Goal: Transaction & Acquisition: Purchase product/service

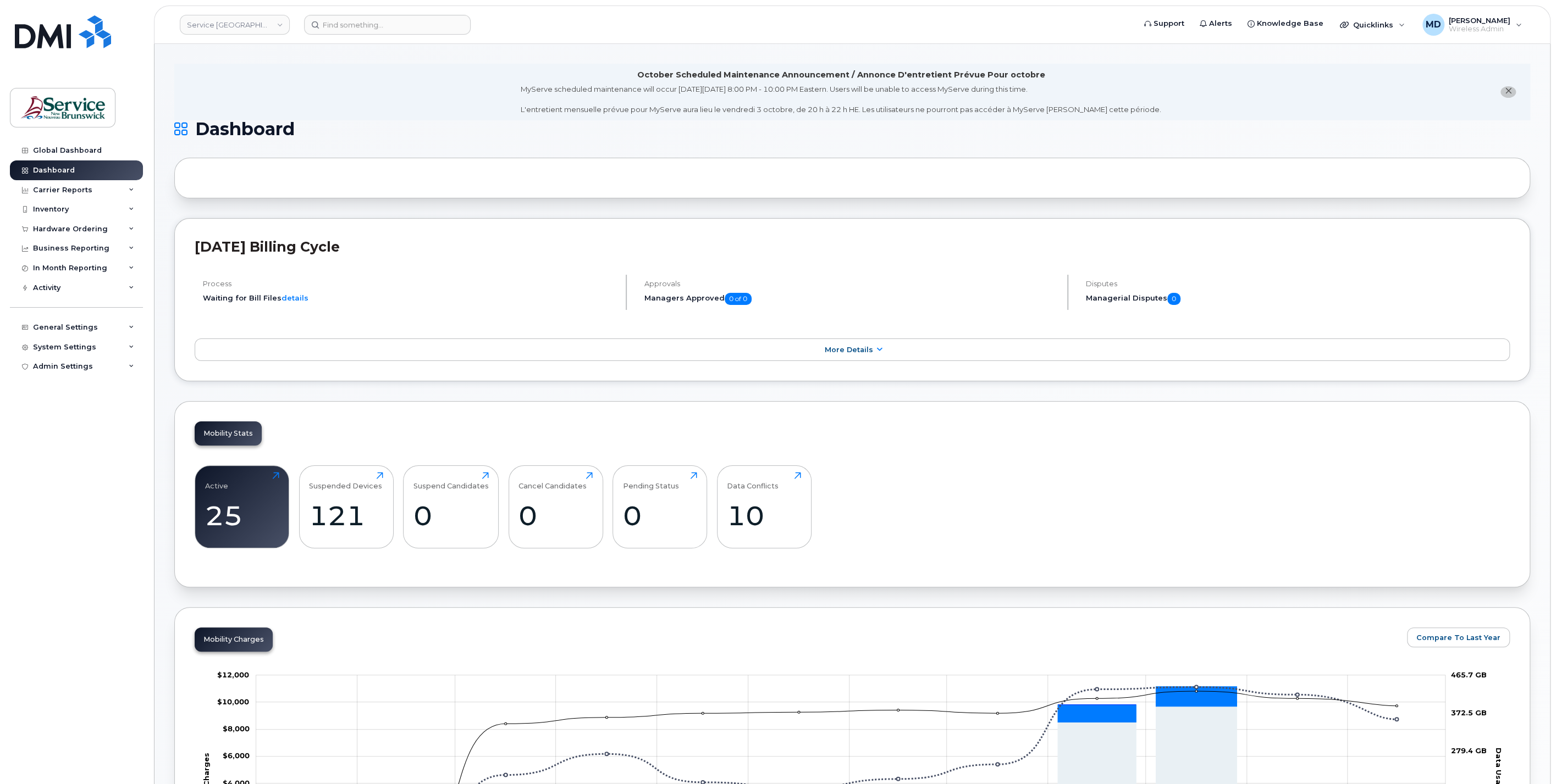
click at [1508, 91] on icon "close notification" at bounding box center [1508, 91] width 7 height 7
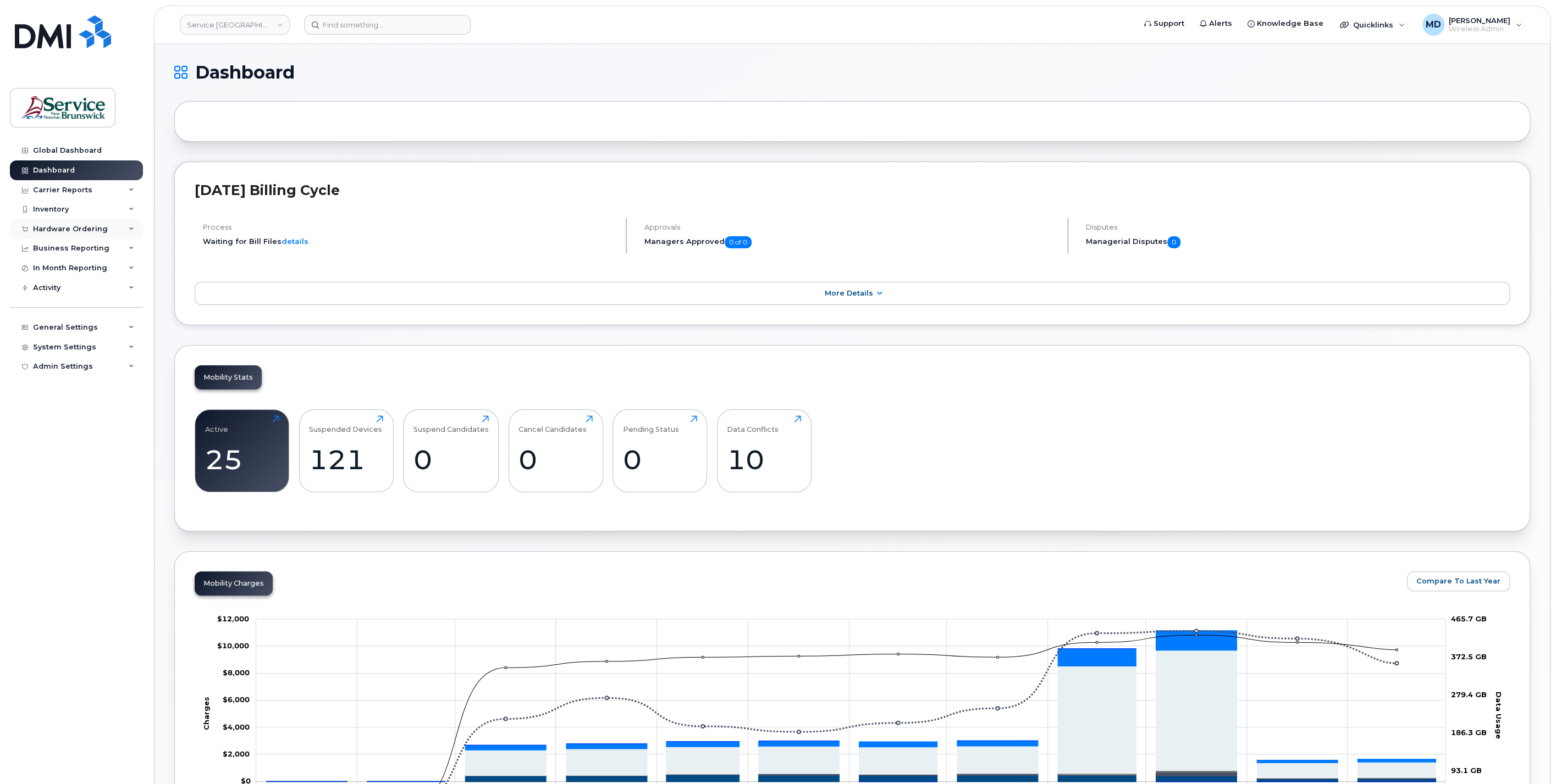
click at [95, 232] on div "Hardware Ordering" at bounding box center [76, 229] width 133 height 19
click at [45, 267] on div "Orders" at bounding box center [51, 270] width 27 height 10
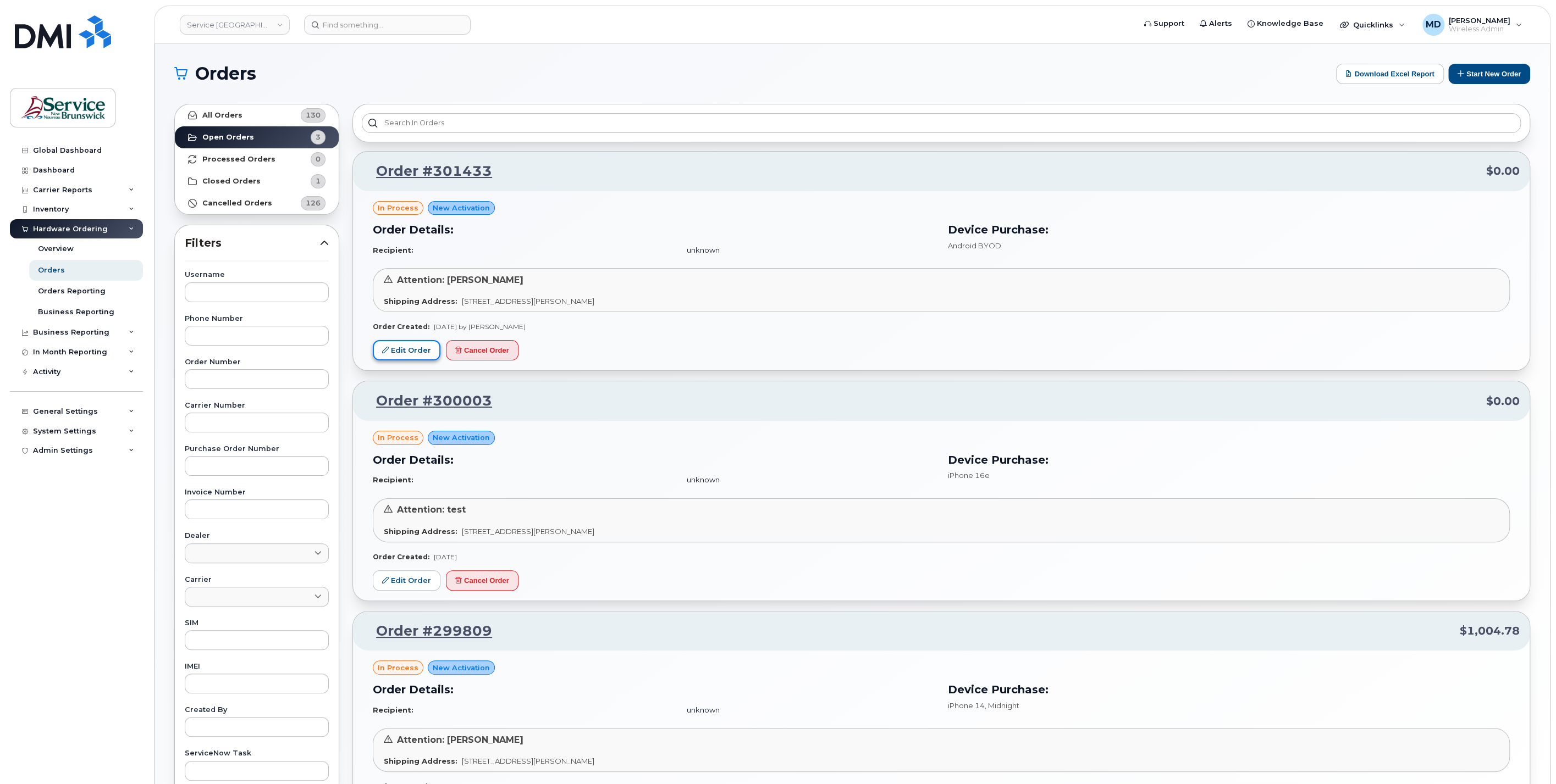
click at [415, 352] on link "Edit Order" at bounding box center [406, 350] width 68 height 20
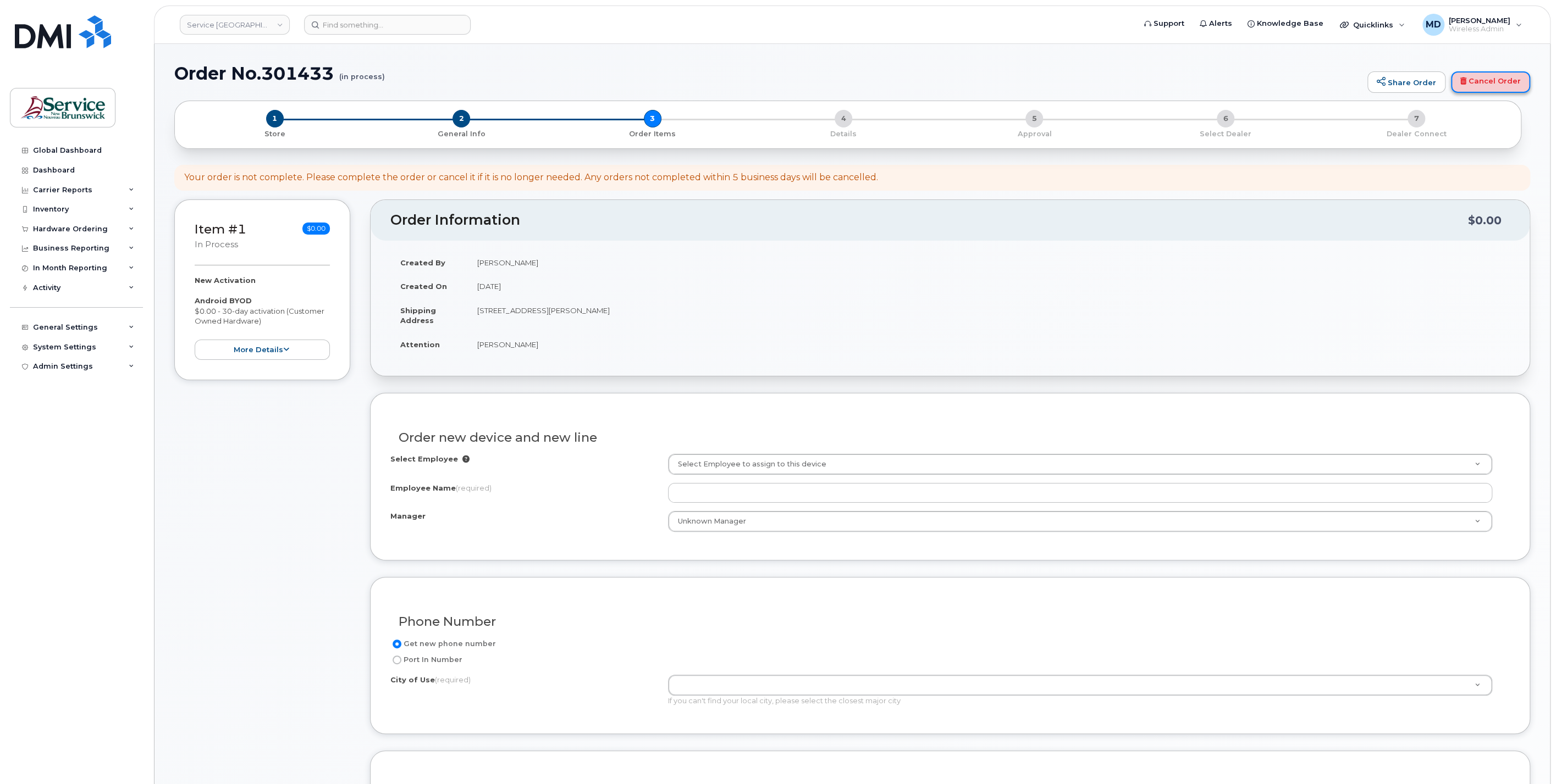
click at [1469, 84] on link "Cancel Order" at bounding box center [1490, 82] width 79 height 22
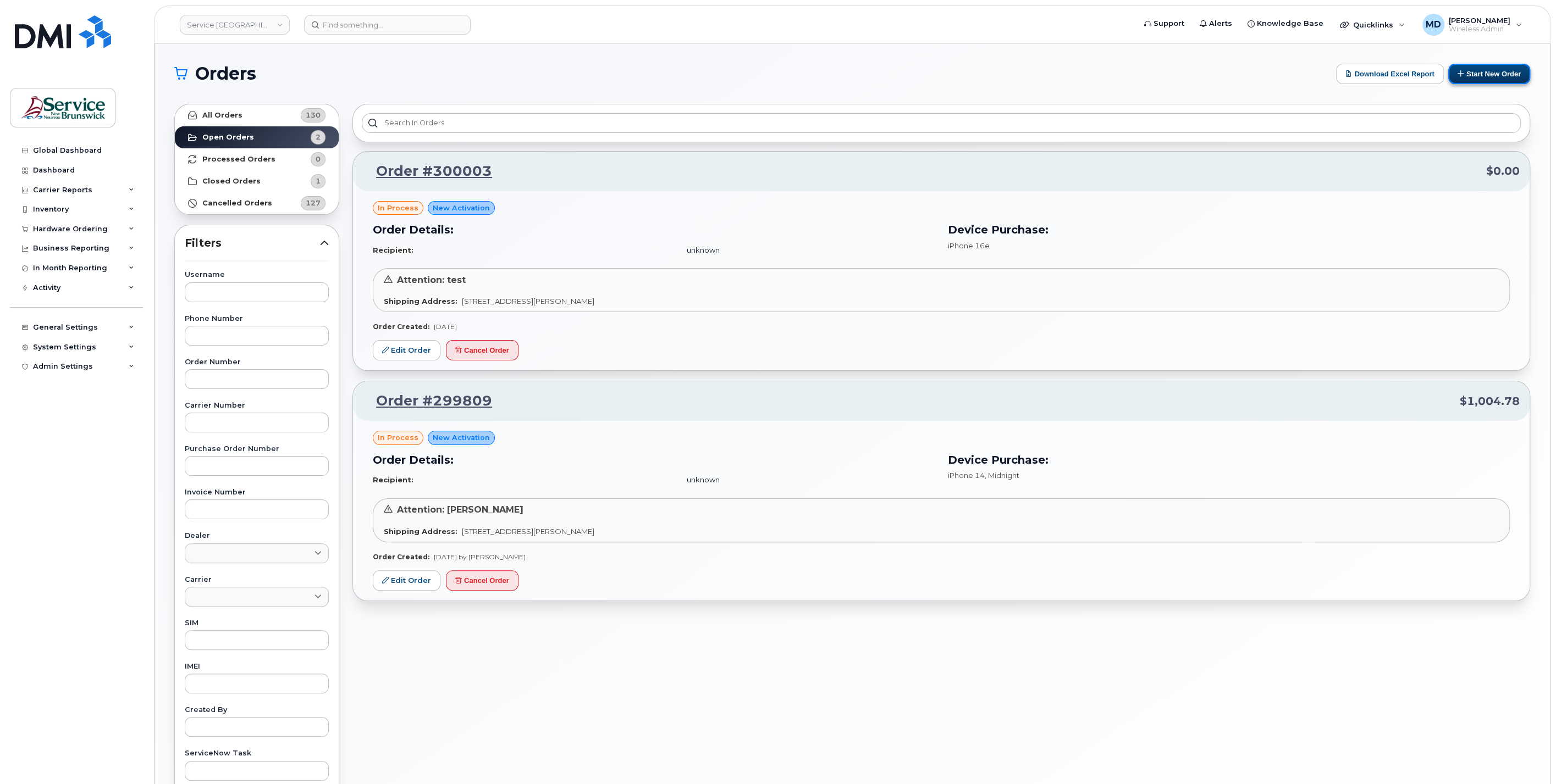
click at [1492, 72] on button "Start New Order" at bounding box center [1488, 73] width 82 height 20
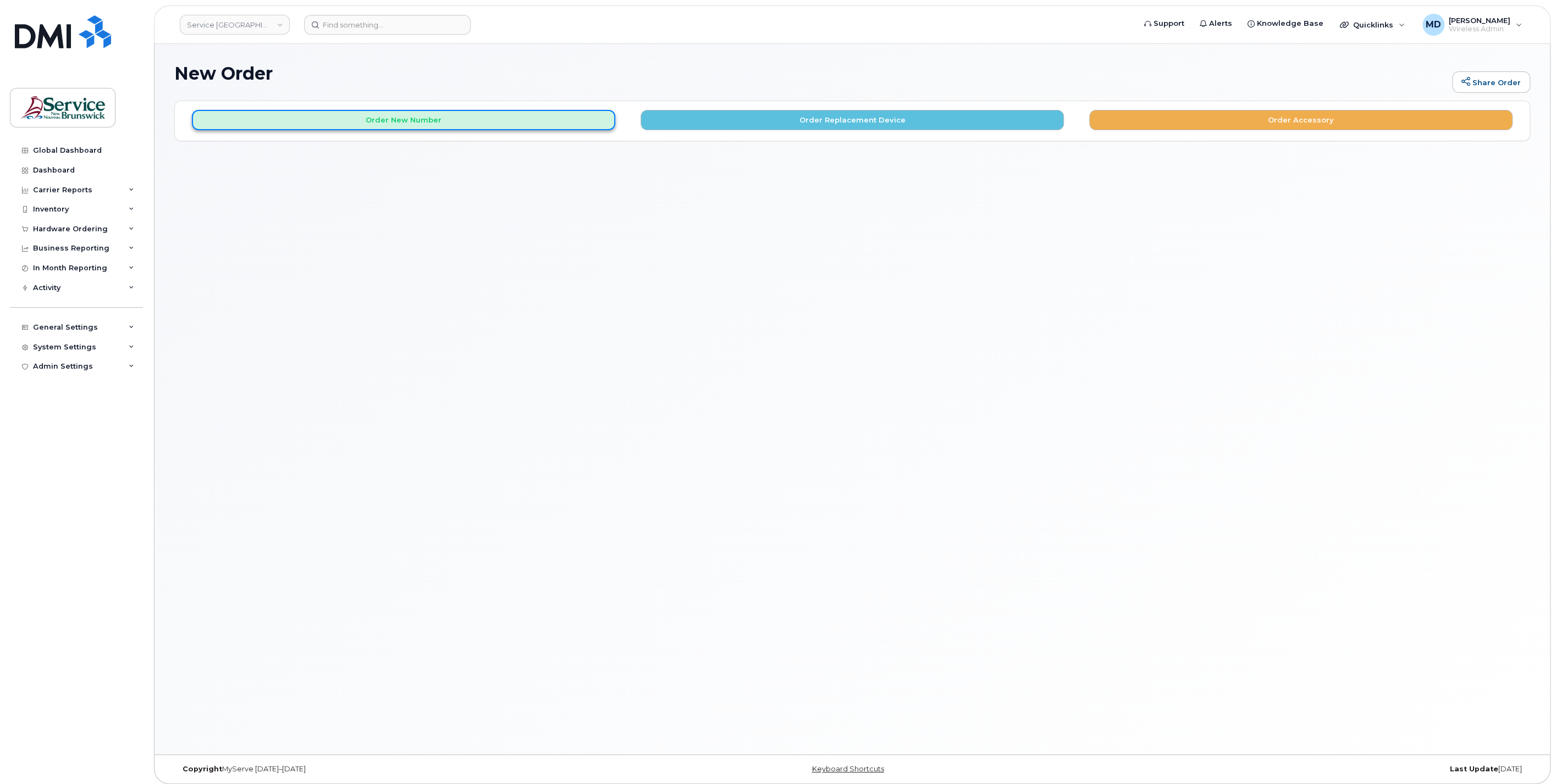
click at [437, 125] on button "Order New Number" at bounding box center [403, 120] width 423 height 20
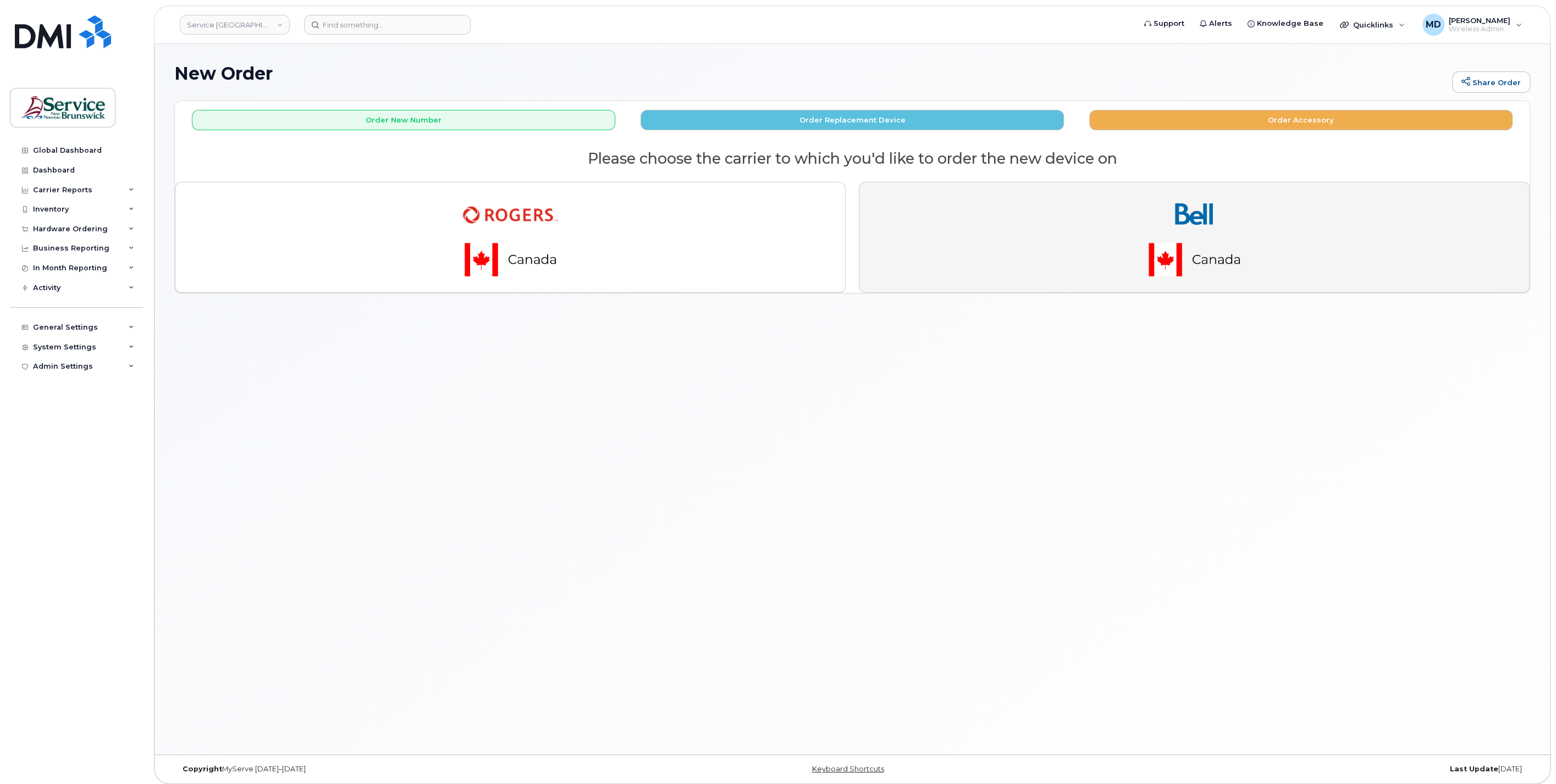
click at [1159, 255] on img "button" at bounding box center [1193, 237] width 154 height 92
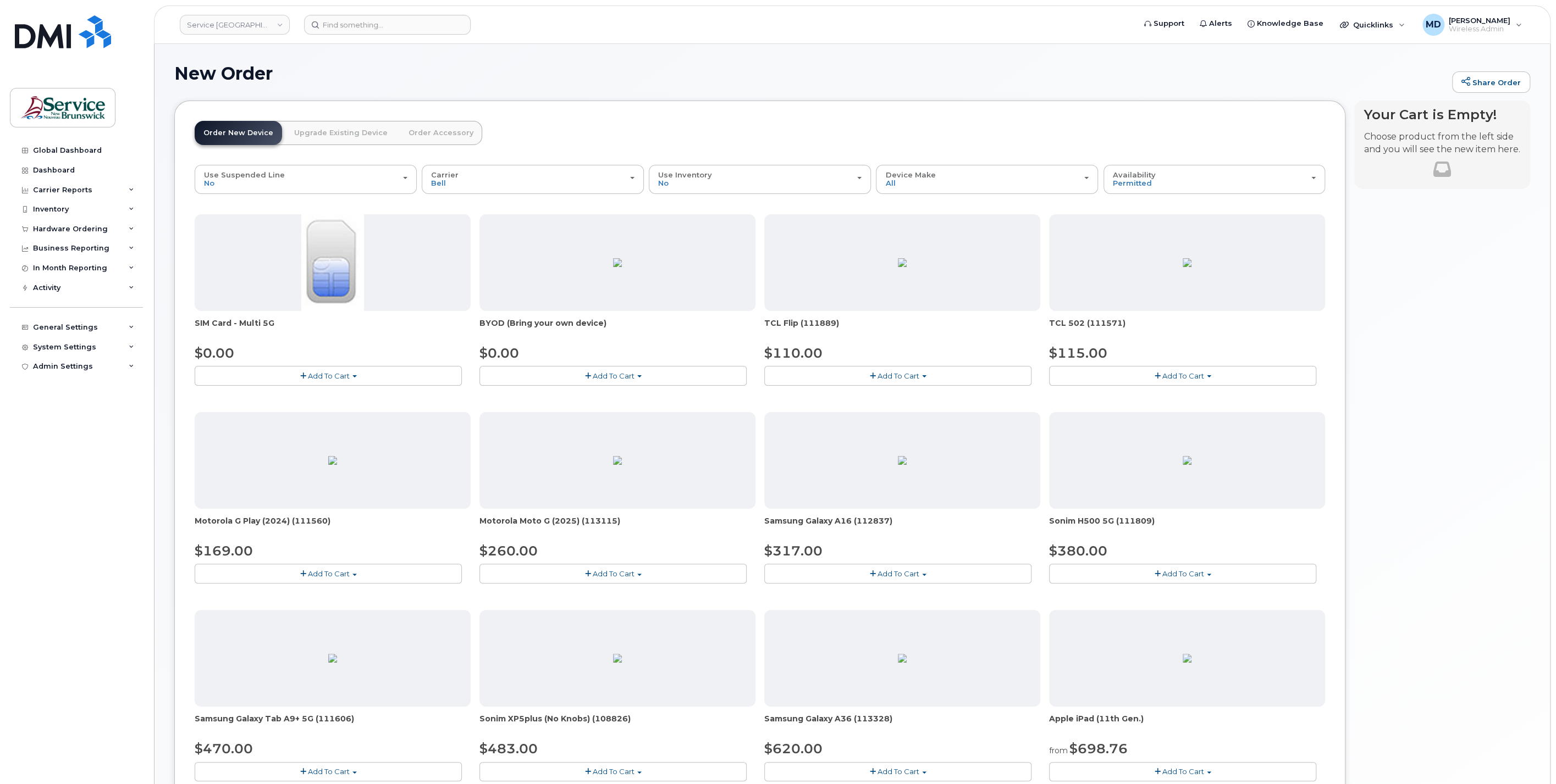
click at [551, 377] on button "Add To Cart" at bounding box center [613, 376] width 268 height 19
drag, startPoint x: 518, startPoint y: 407, endPoint x: 415, endPoint y: 422, distance: 104.1
click at [518, 407] on link "$0.00 - 30-day activation" at bounding box center [538, 410] width 112 height 14
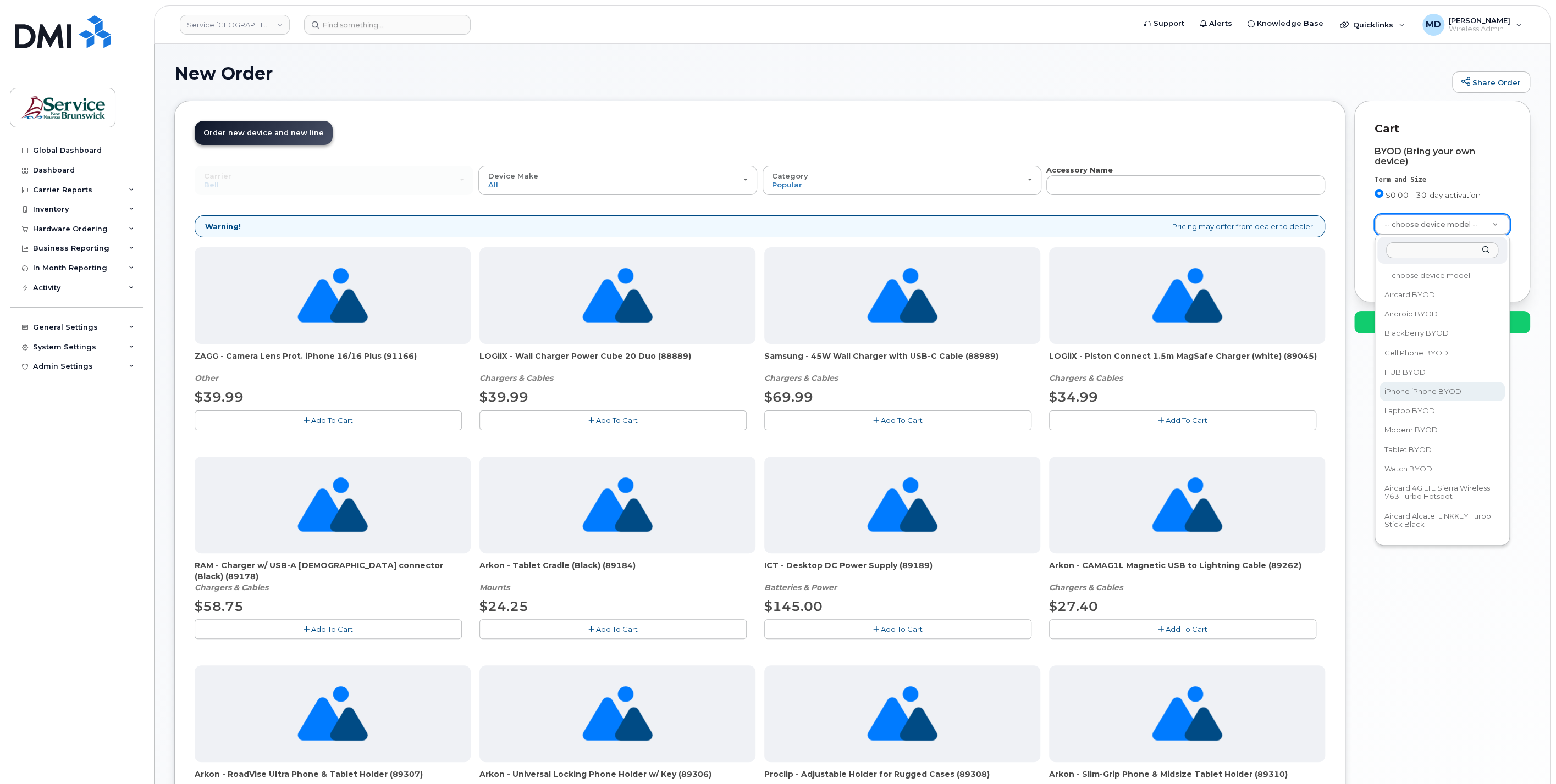
select select "2421"
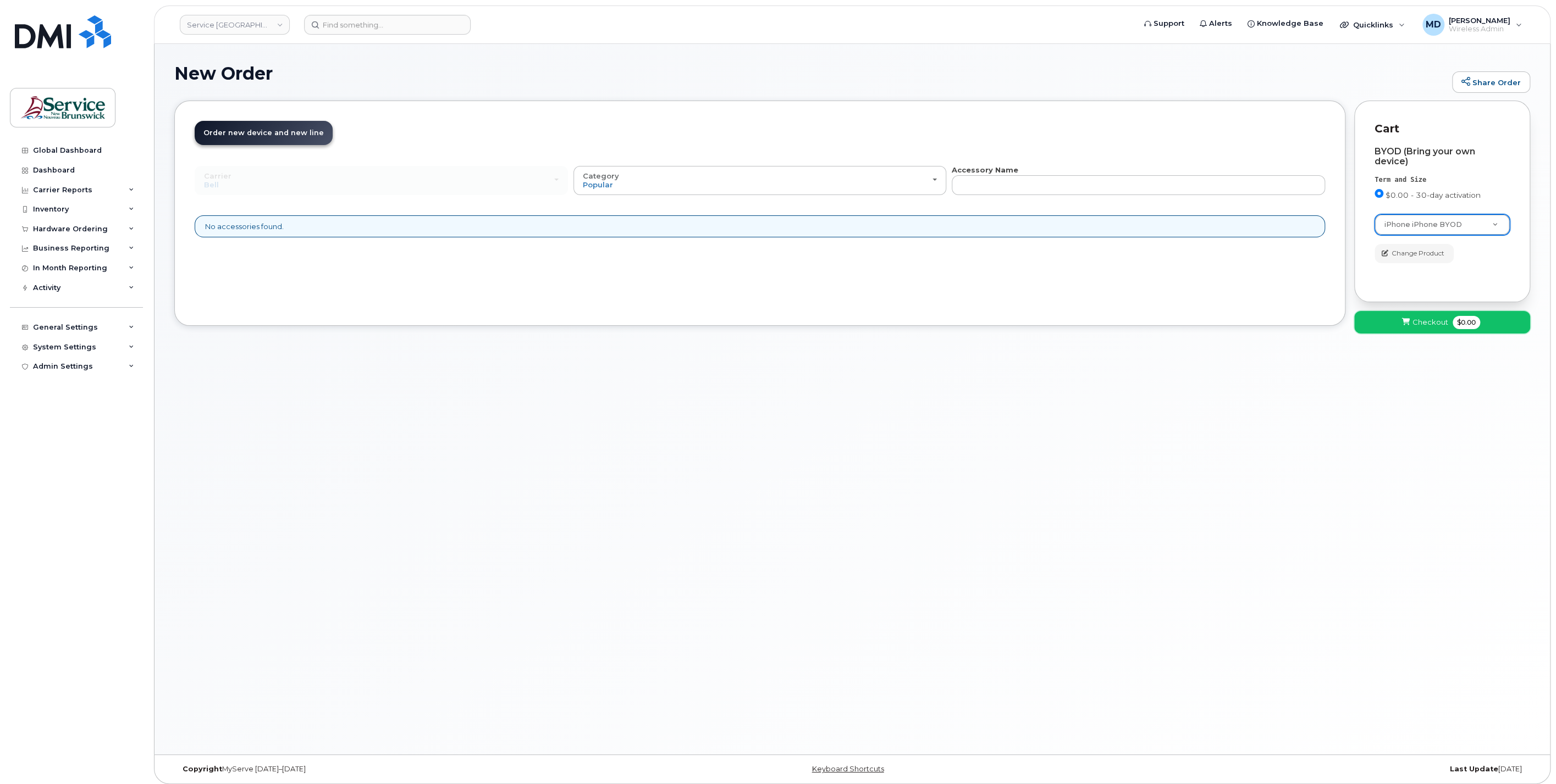
click at [1391, 325] on button "Checkout $0.00" at bounding box center [1442, 323] width 176 height 23
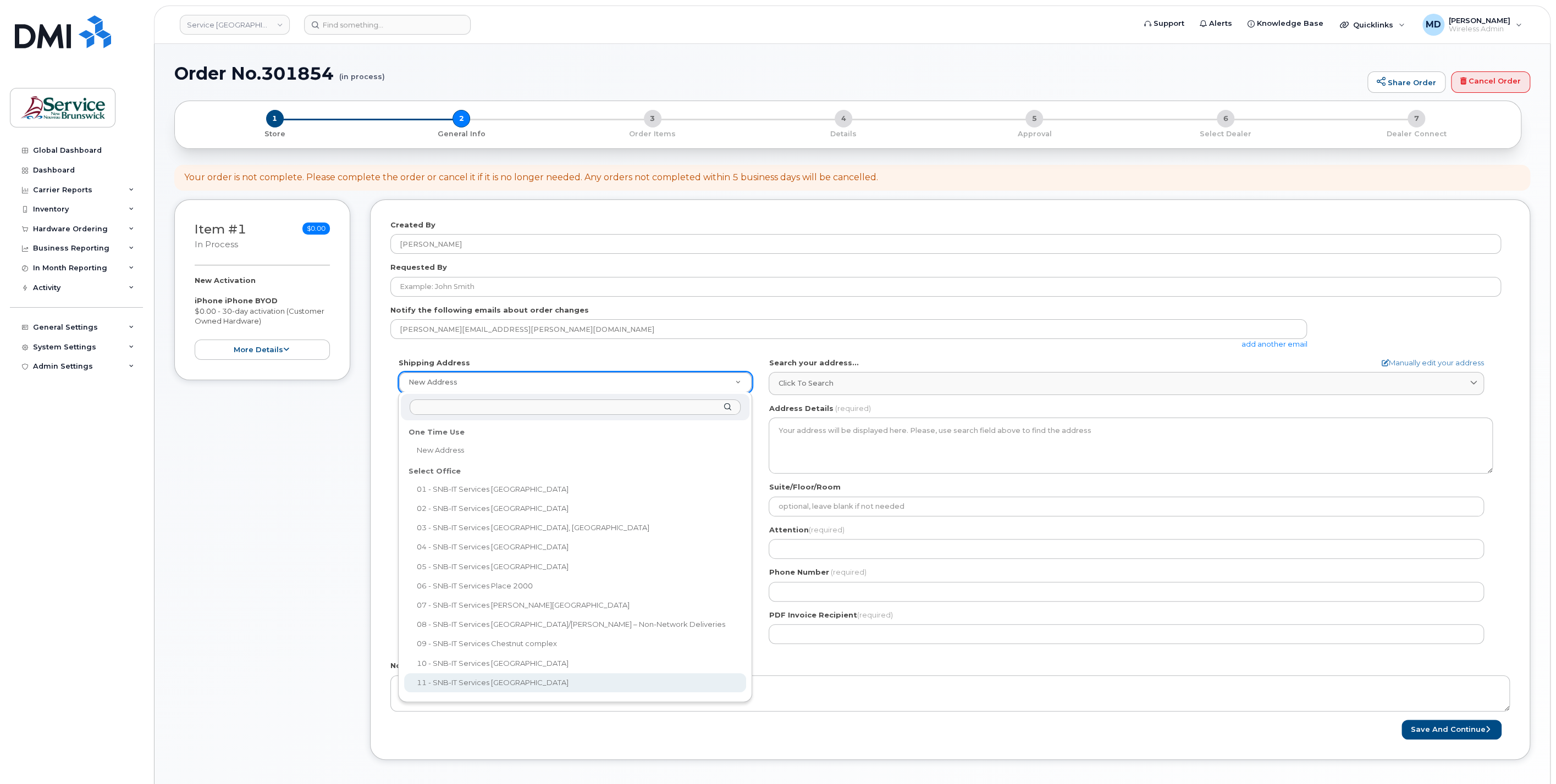
scroll to position [1, 0]
select select
type textarea "[STREET_ADDRESS][PERSON_NAME]"
type input "[PERSON_NAME]"
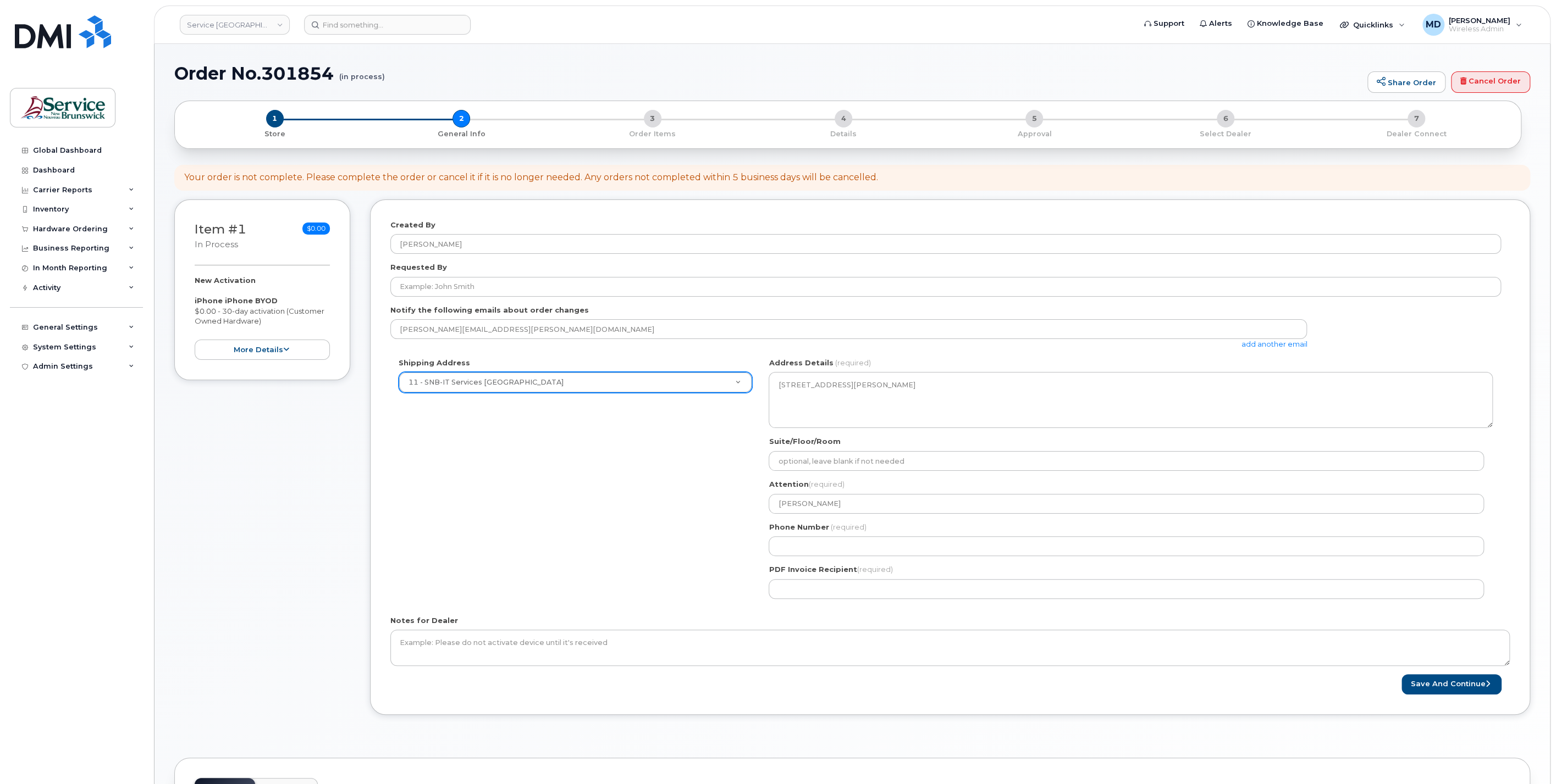
click at [828, 598] on div "NB Saint John Search your address... Manually edit your address Click to search…" at bounding box center [1130, 483] width 740 height 250
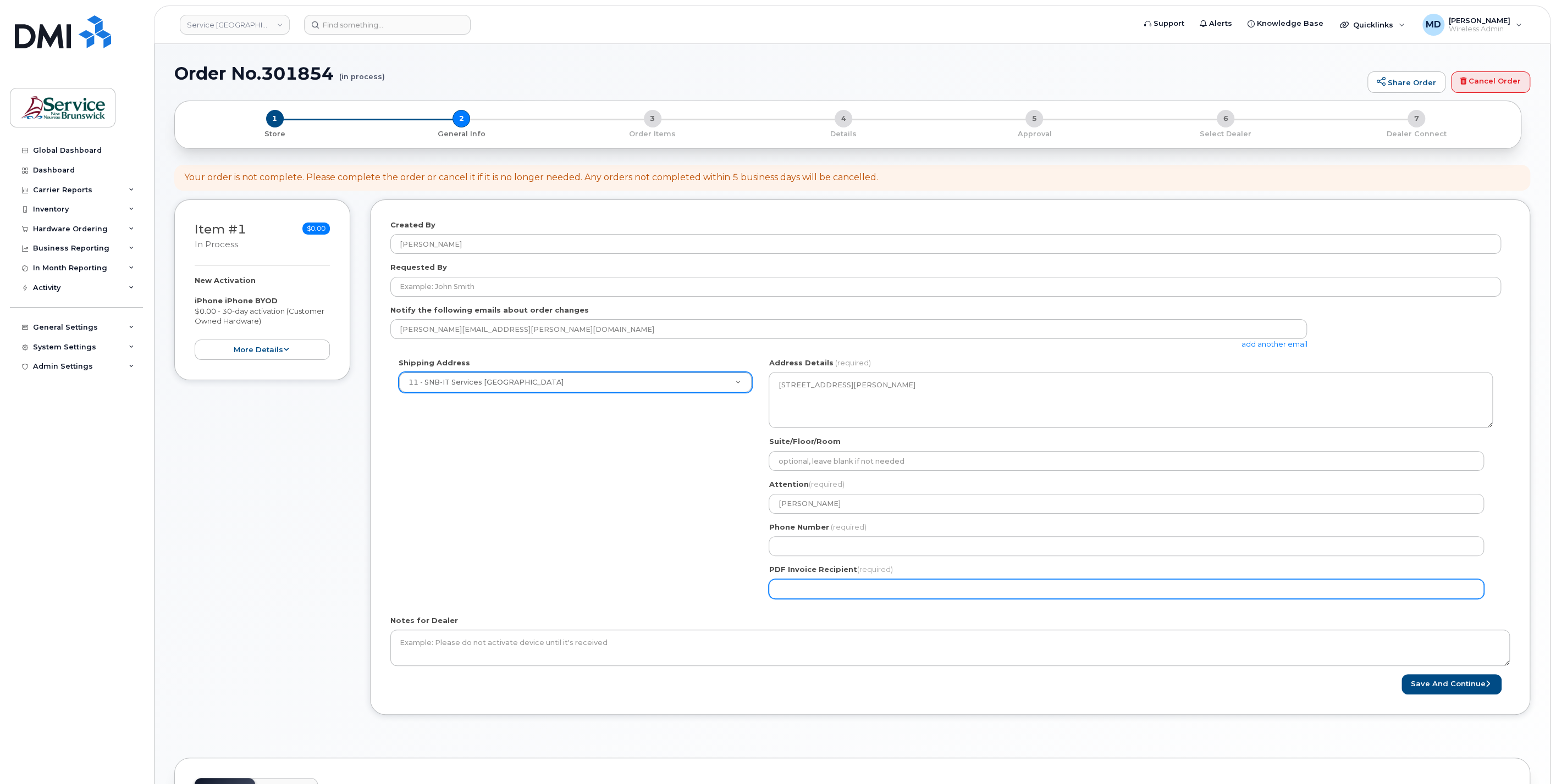
click at [829, 591] on input "PDF Invoice Recipient (required)" at bounding box center [1126, 589] width 716 height 19
click at [791, 584] on input "PDF Invoice Recipient (required)" at bounding box center [1126, 589] width 716 height 19
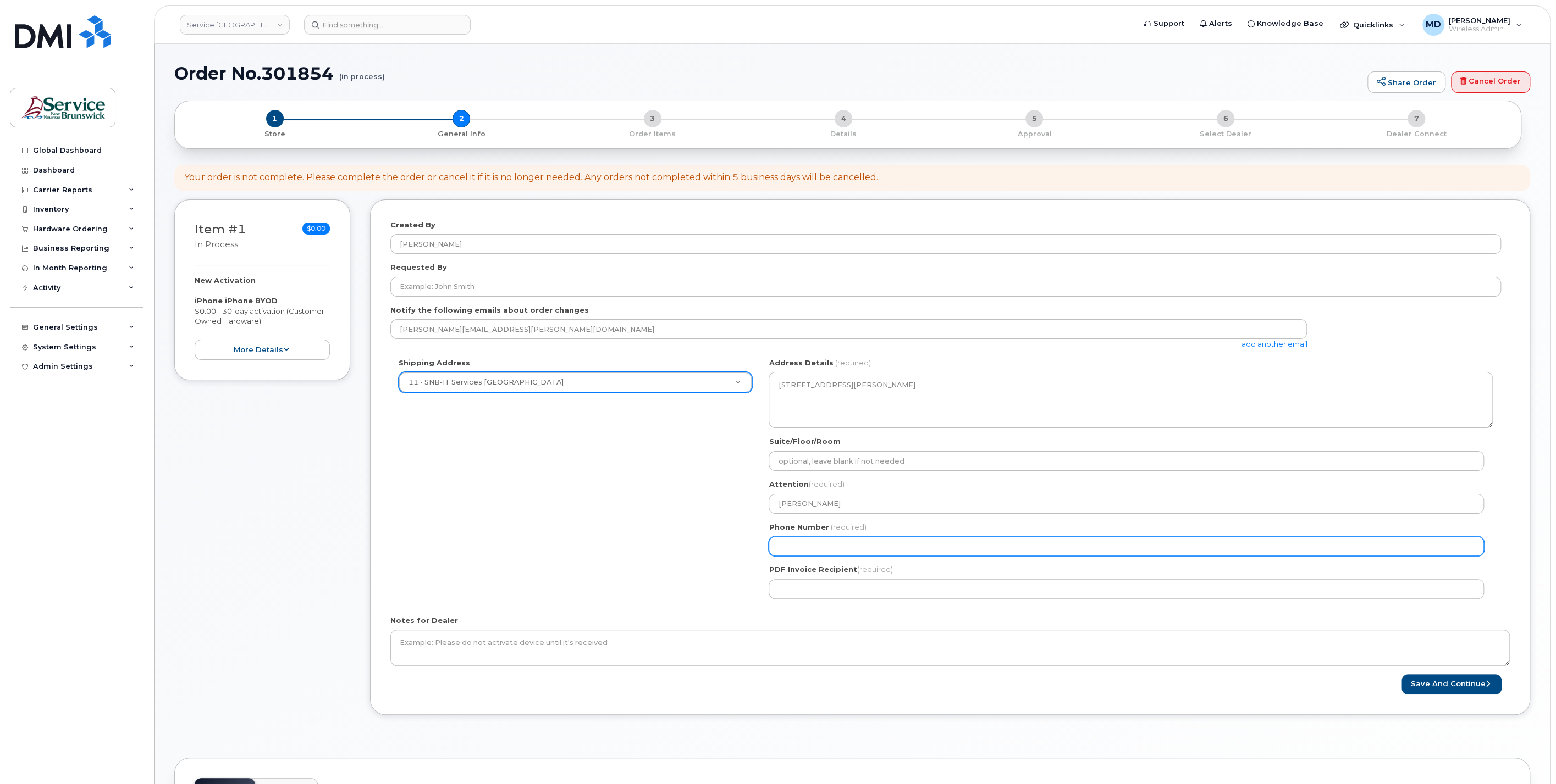
click at [800, 541] on input "Phone Number" at bounding box center [1126, 546] width 716 height 19
click at [742, 578] on div "Shipping Address 11 - SNB-IT Services King's Square New Address 01 - SNB-IT Ser…" at bounding box center [945, 483] width 1111 height 250
drag, startPoint x: 742, startPoint y: 578, endPoint x: 722, endPoint y: 588, distance: 22.4
click at [722, 588] on div "Shipping Address 11 - SNB-IT Services King's Square New Address 01 - SNB-IT Ser…" at bounding box center [945, 483] width 1111 height 250
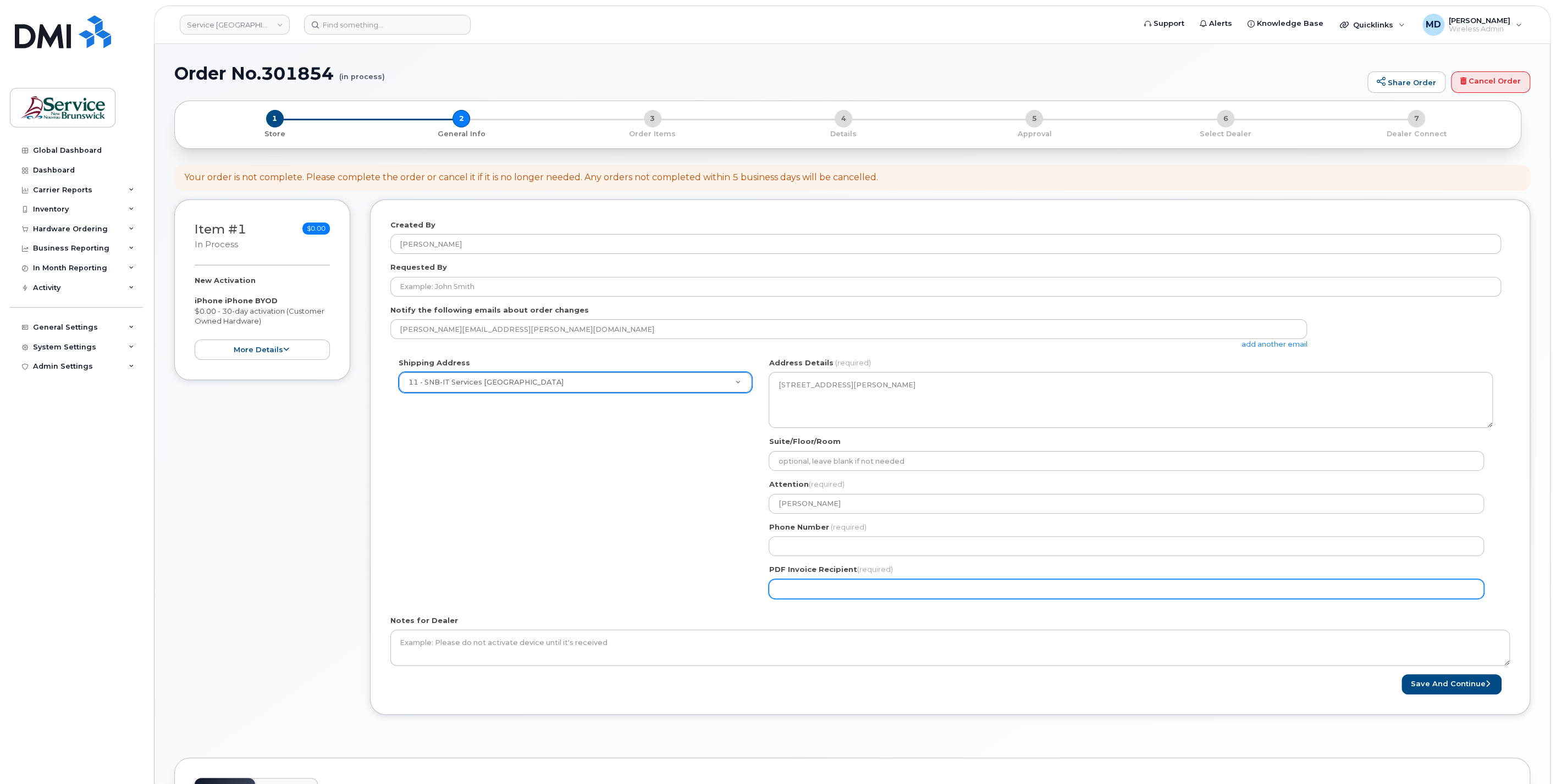
click at [857, 590] on input "PDF Invoice Recipient (required)" at bounding box center [1126, 589] width 716 height 19
type input "adfasdf"
drag, startPoint x: 815, startPoint y: 585, endPoint x: 735, endPoint y: 577, distance: 80.4
click at [742, 578] on div "Shipping Address 11 - SNB-IT Services King's Square New Address 01 - SNB-IT Ser…" at bounding box center [945, 483] width 1111 height 250
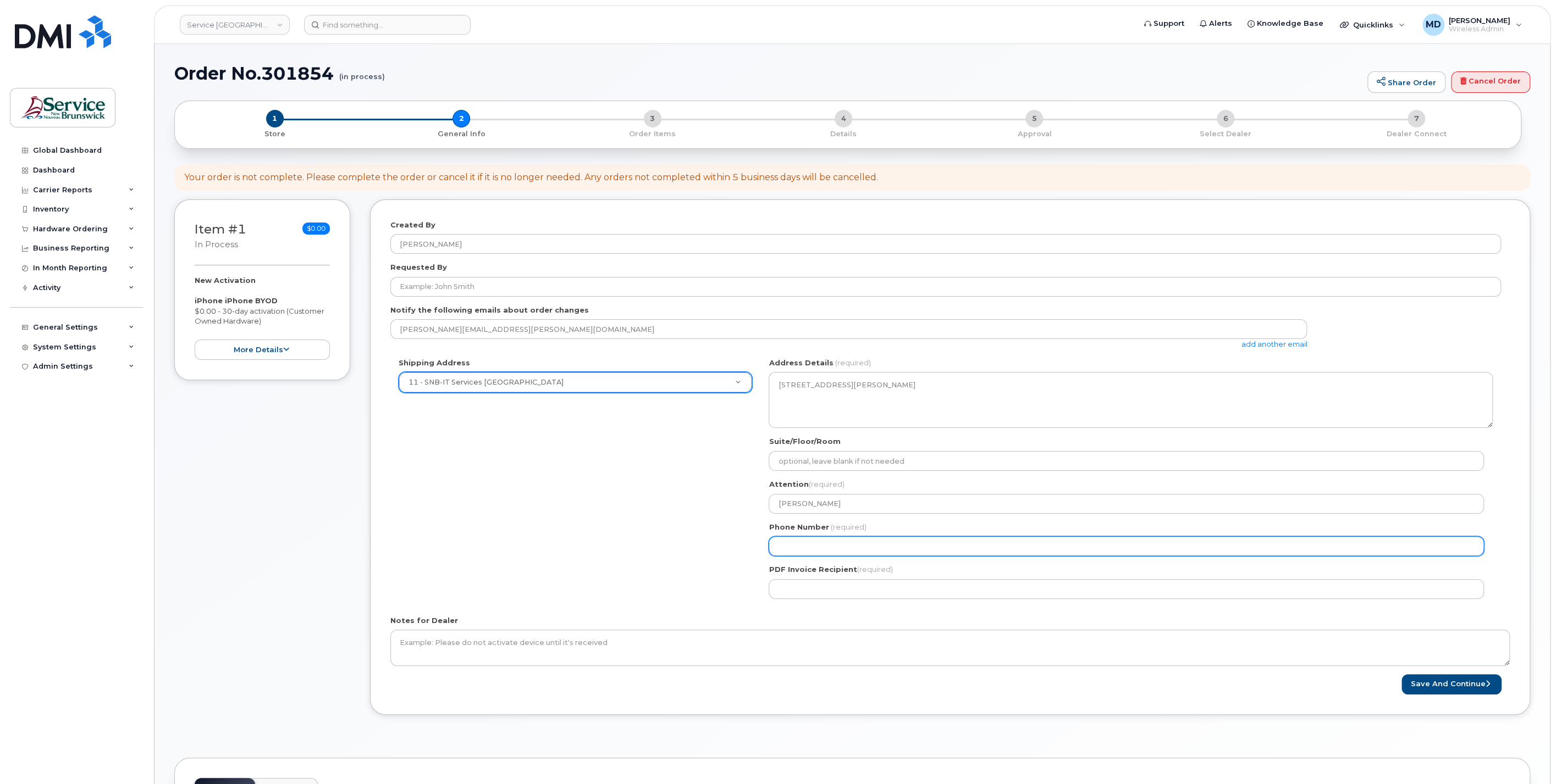
click at [806, 546] on input "Phone Number" at bounding box center [1126, 546] width 716 height 19
type input "5555555555"
select select
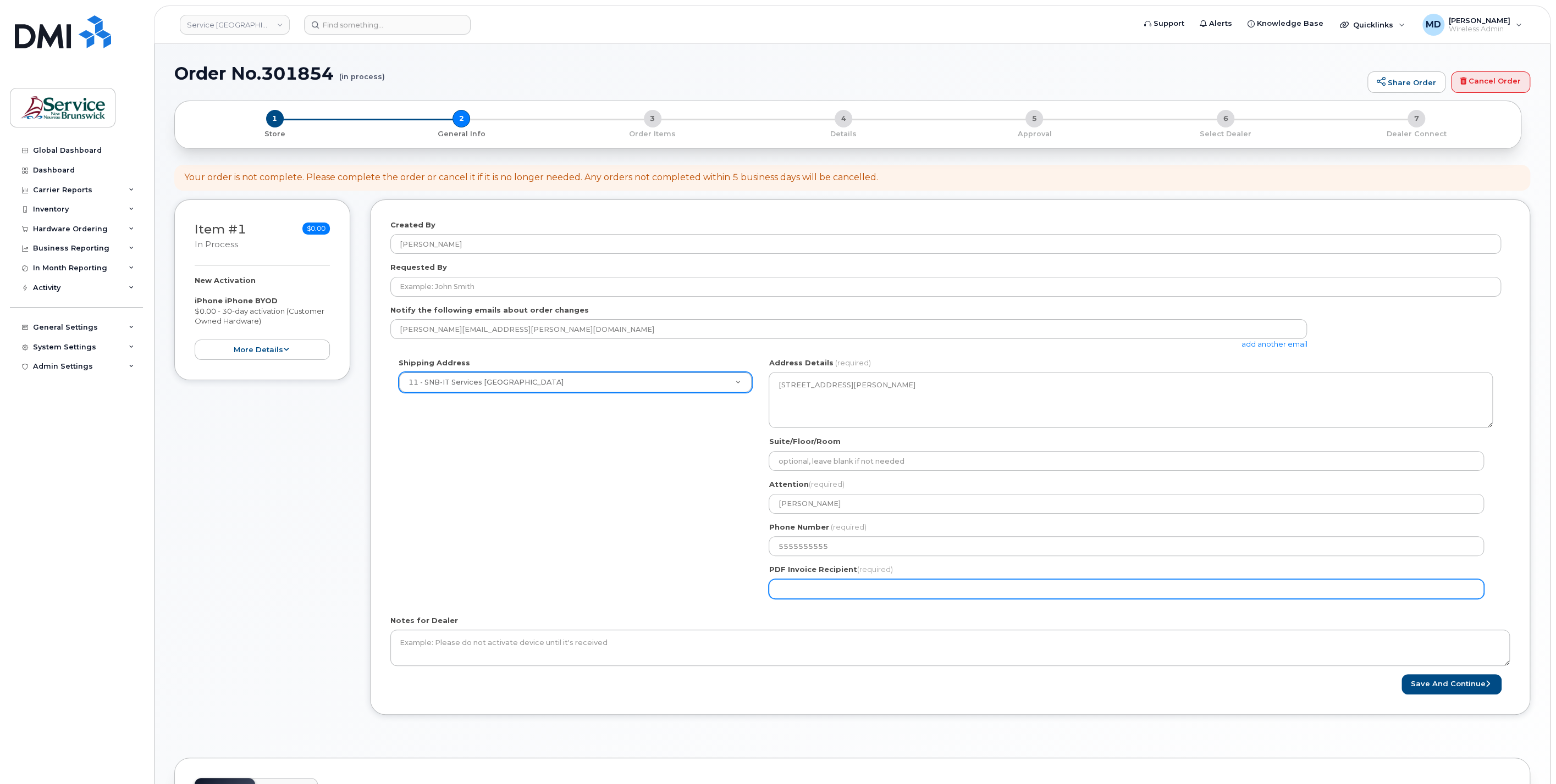
click at [793, 591] on input "PDF Invoice Recipient (required)" at bounding box center [1126, 589] width 716 height 19
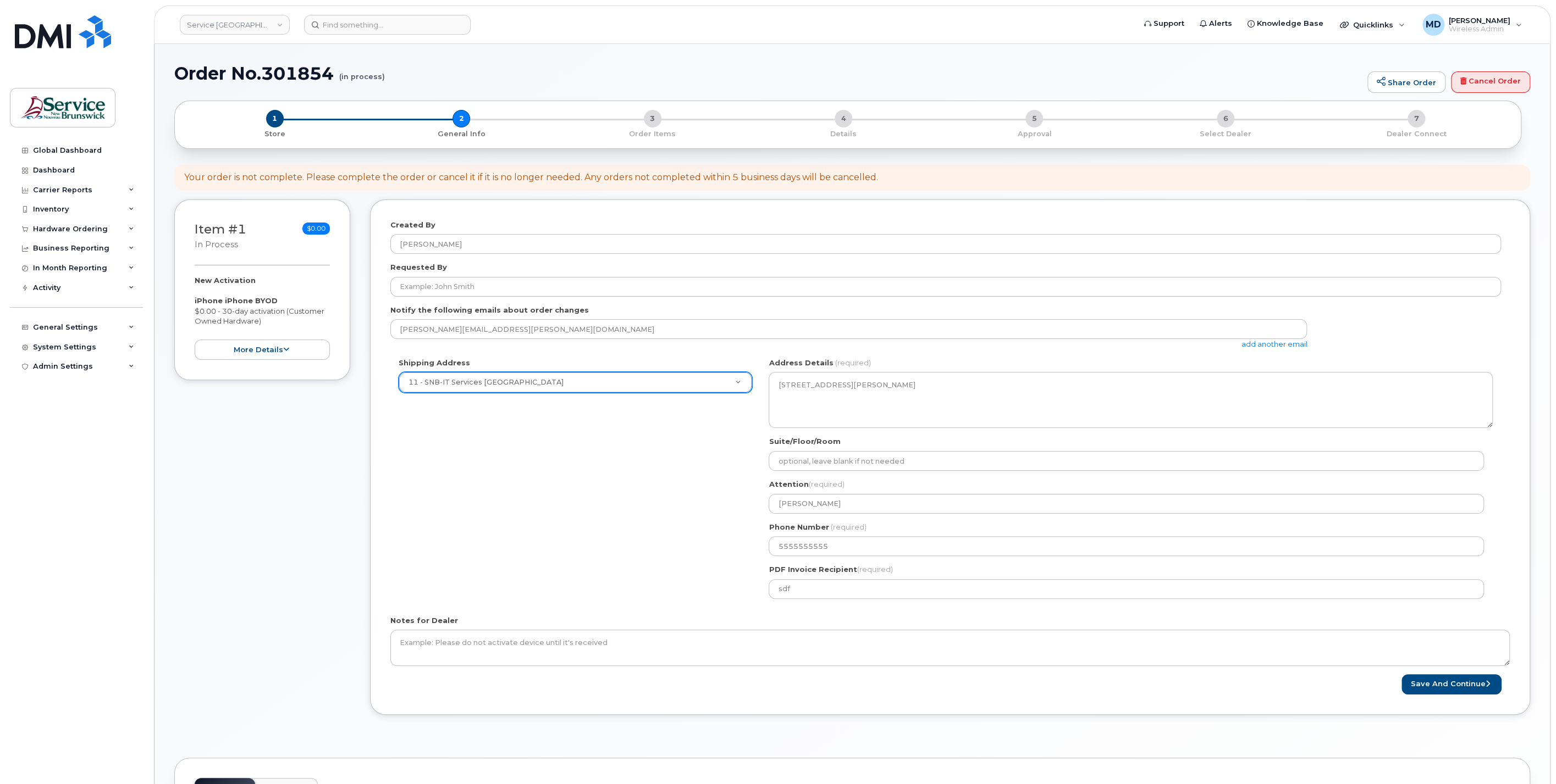
click at [893, 616] on div "Notes for Dealer" at bounding box center [950, 641] width 1119 height 50
click at [1452, 682] on button "Save and Continue" at bounding box center [1451, 684] width 100 height 20
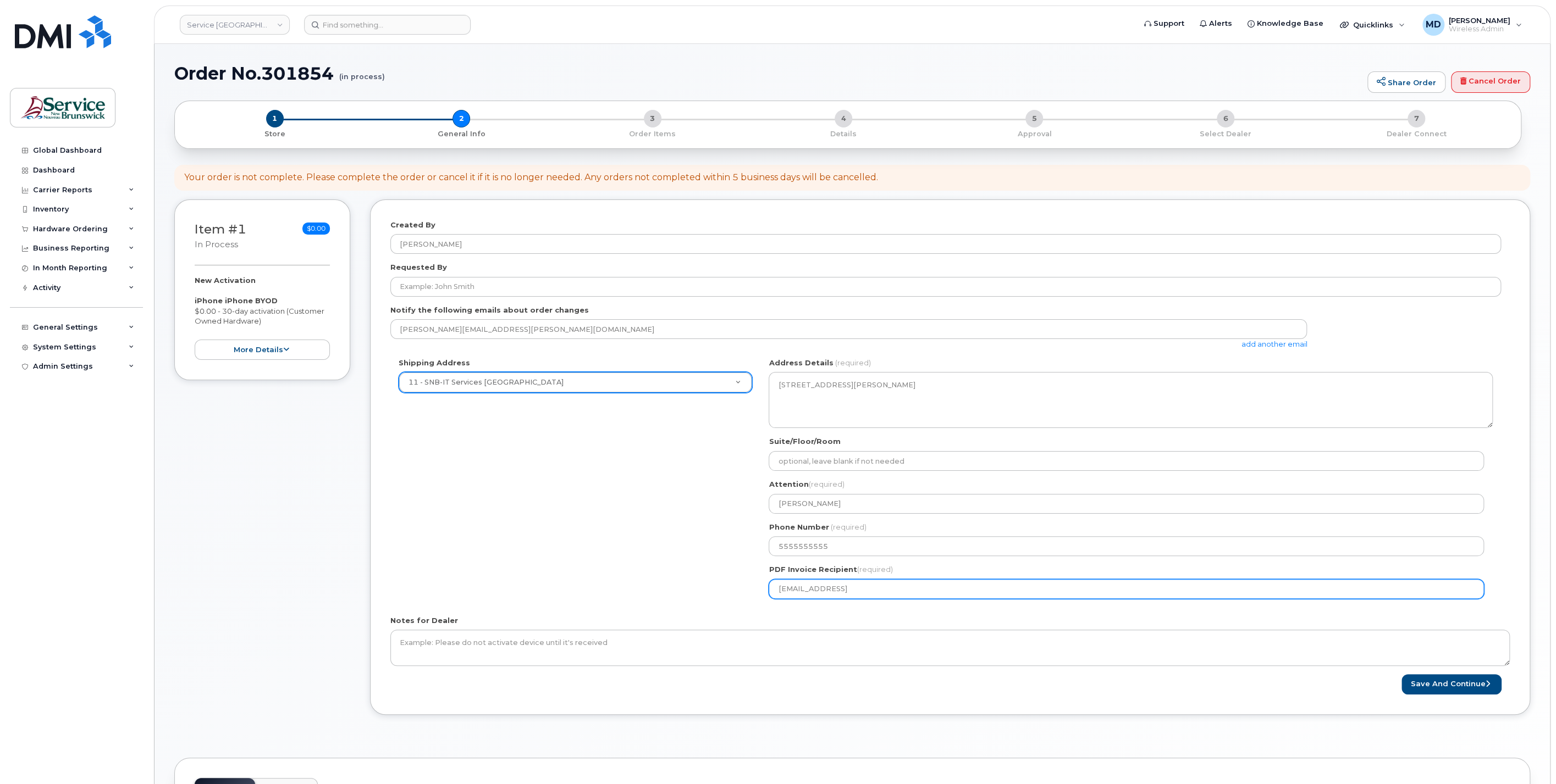
type input "[EMAIL_ADDRESS]"
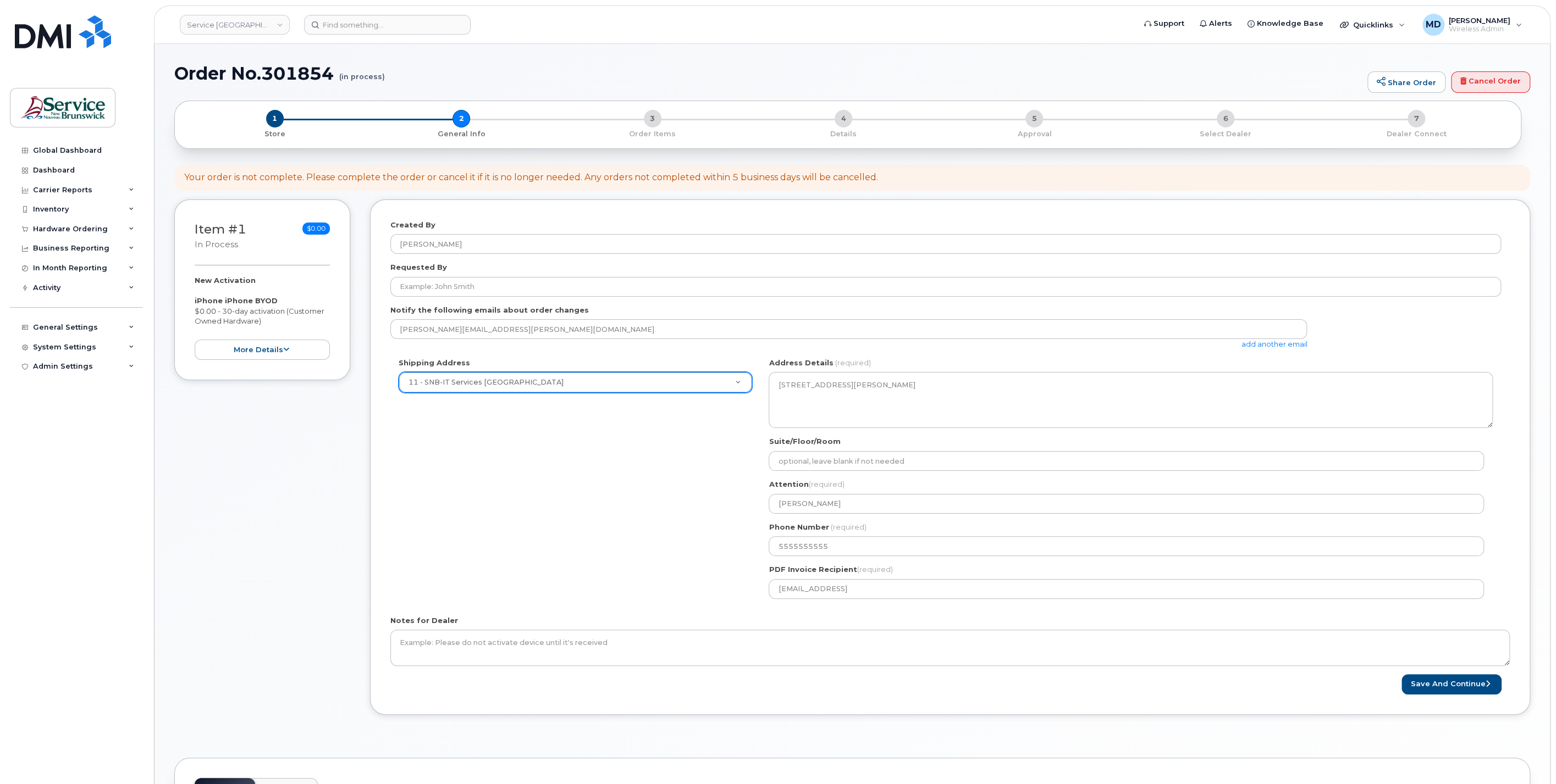
click at [867, 616] on div "Notes for Dealer" at bounding box center [950, 641] width 1119 height 50
click at [1444, 682] on button "Save and Continue" at bounding box center [1451, 684] width 100 height 20
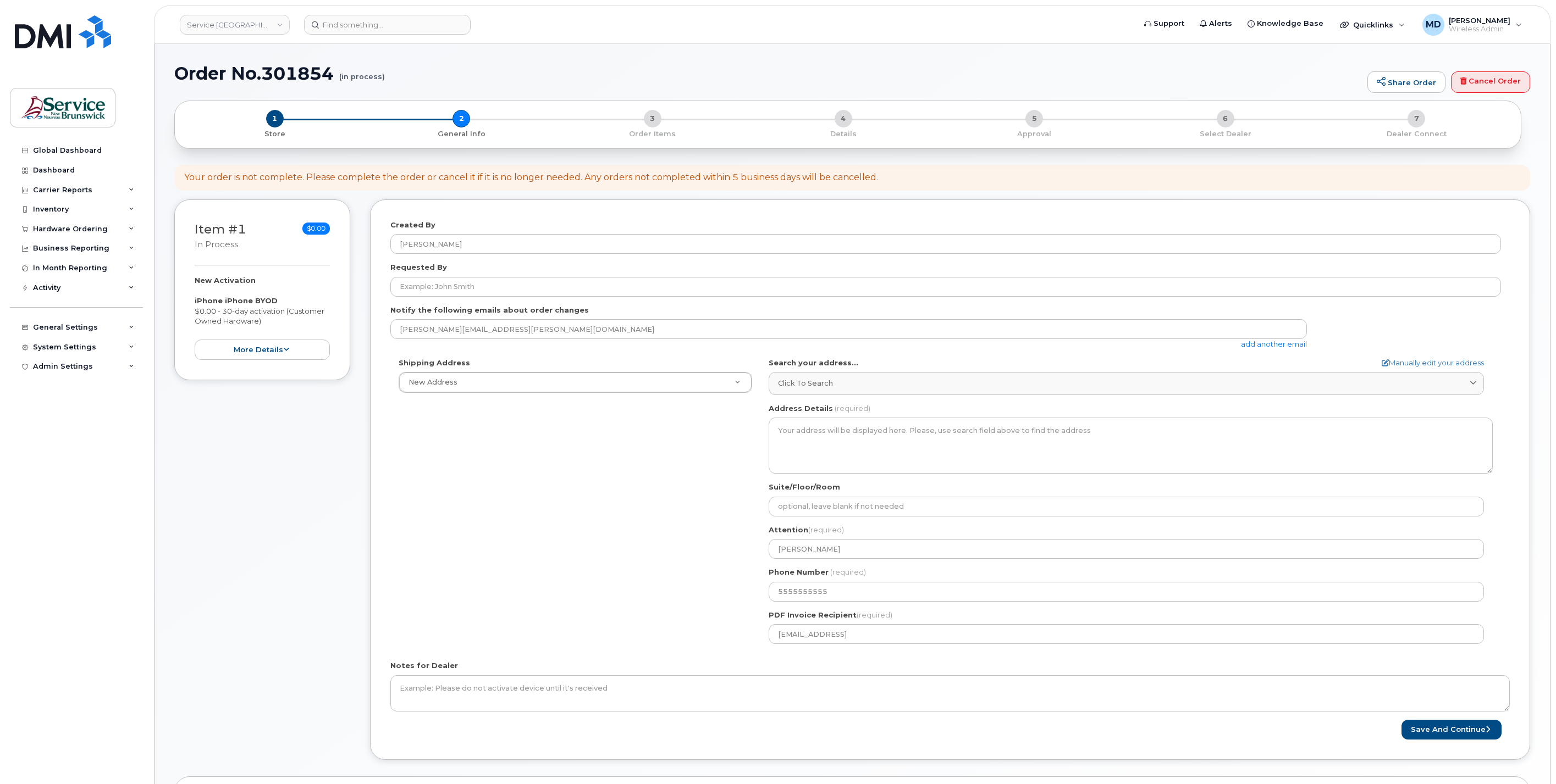
select select
